Goal: Task Accomplishment & Management: Use online tool/utility

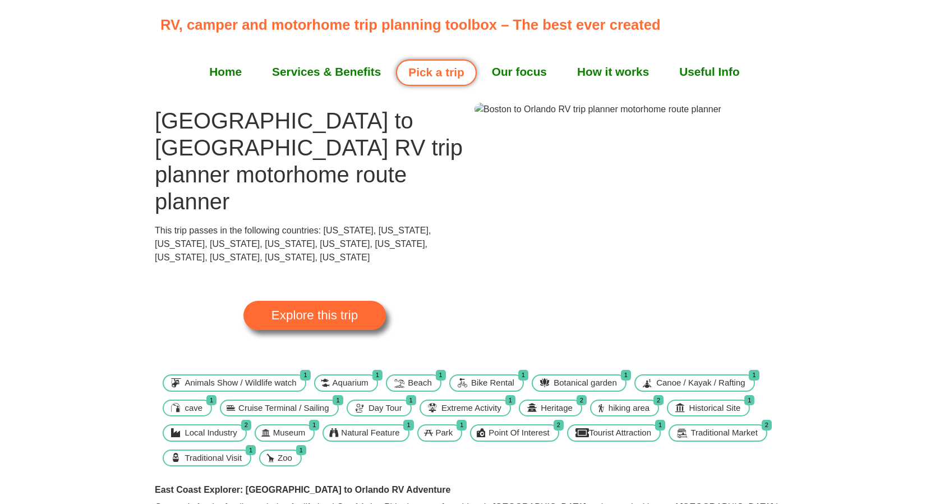
click at [279, 309] on span "Explore this trip" at bounding box center [314, 315] width 86 height 12
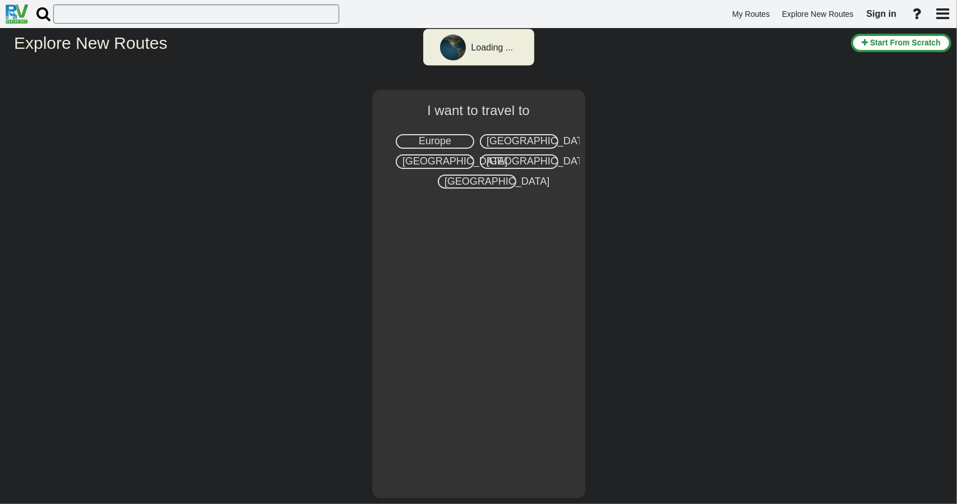
select select "number:2"
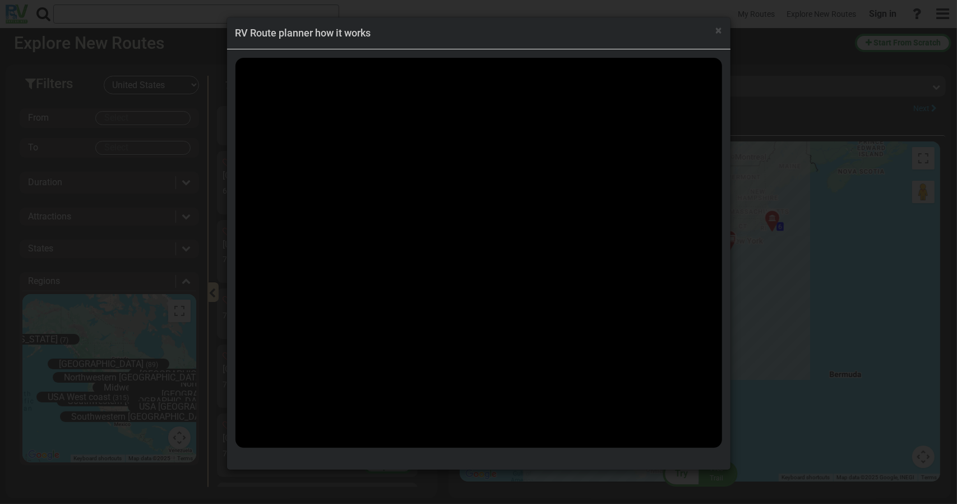
scroll to position [17552, 0]
click at [720, 30] on span "×" at bounding box center [719, 30] width 6 height 13
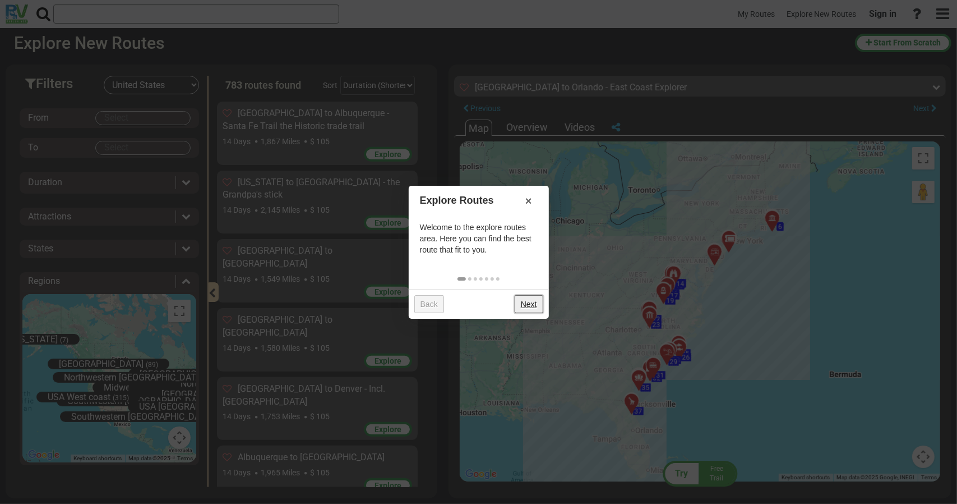
click at [535, 306] on link "Next" at bounding box center [529, 304] width 29 height 18
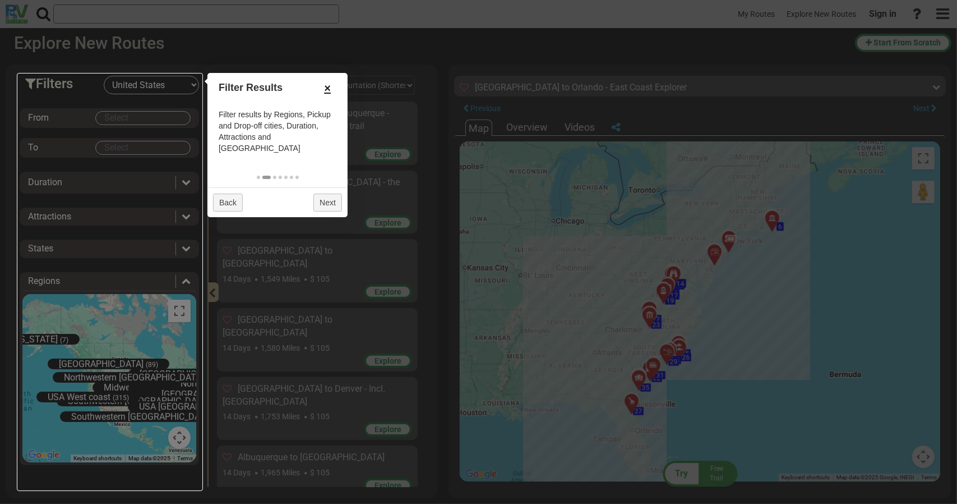
click at [329, 91] on link "×" at bounding box center [328, 88] width 18 height 19
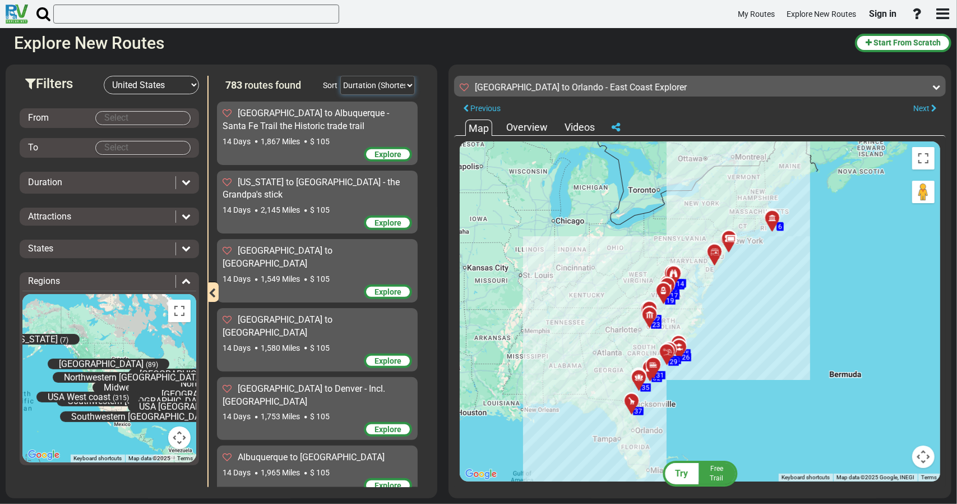
click at [373, 86] on select "Durtation (Shortest) Durtation (Longest) Distance (Shortest) Distance (Longest)…" at bounding box center [377, 85] width 75 height 19
click at [340, 76] on select "Durtation (Shortest) Durtation (Longest) Distance (Shortest) Distance (Longest)…" at bounding box center [377, 85] width 75 height 19
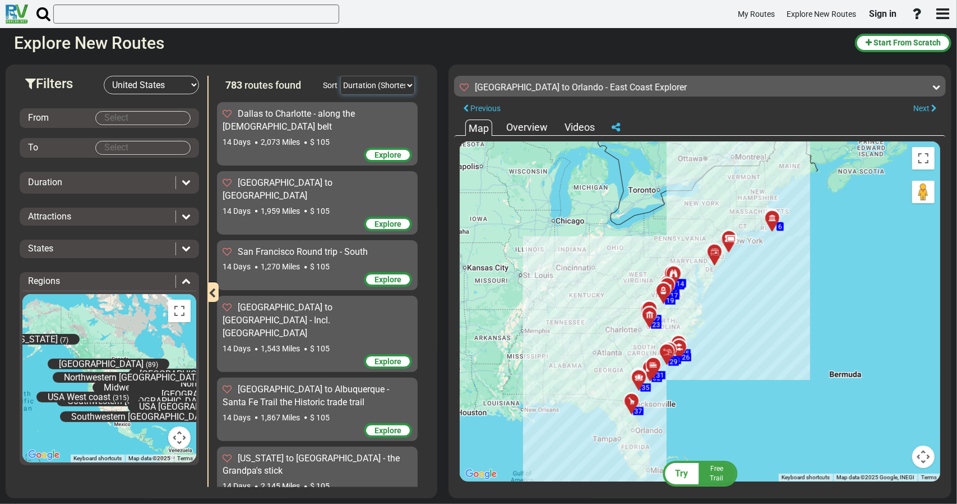
scroll to position [17215, 0]
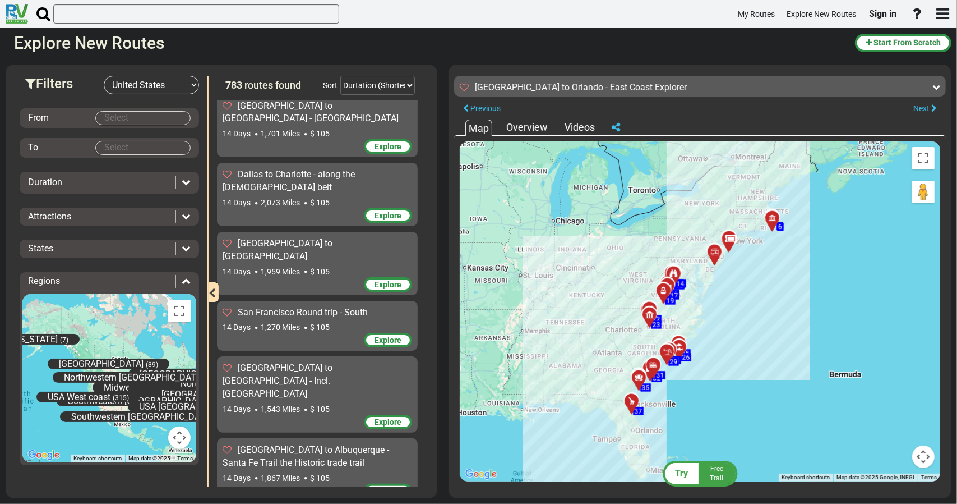
click at [534, 90] on sapn "[GEOGRAPHIC_DATA] to Orlando - East Coast Explorer" at bounding box center [581, 87] width 212 height 11
